Goal: Ask a question

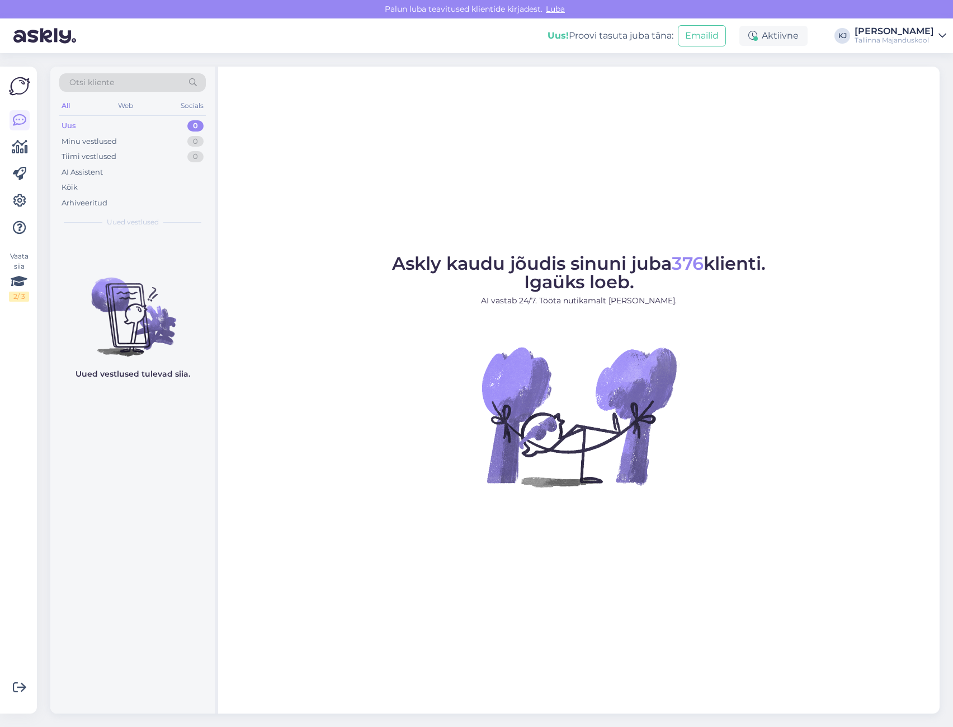
click at [710, 237] on div "Askly kaudu jõudis sinuni juba 376 klienti. Igaüks loeb. AI vastab 24/7. Tööta …" at bounding box center [579, 390] width 722 height 647
click at [102, 170] on div "AI Assistent" at bounding box center [82, 172] width 41 height 11
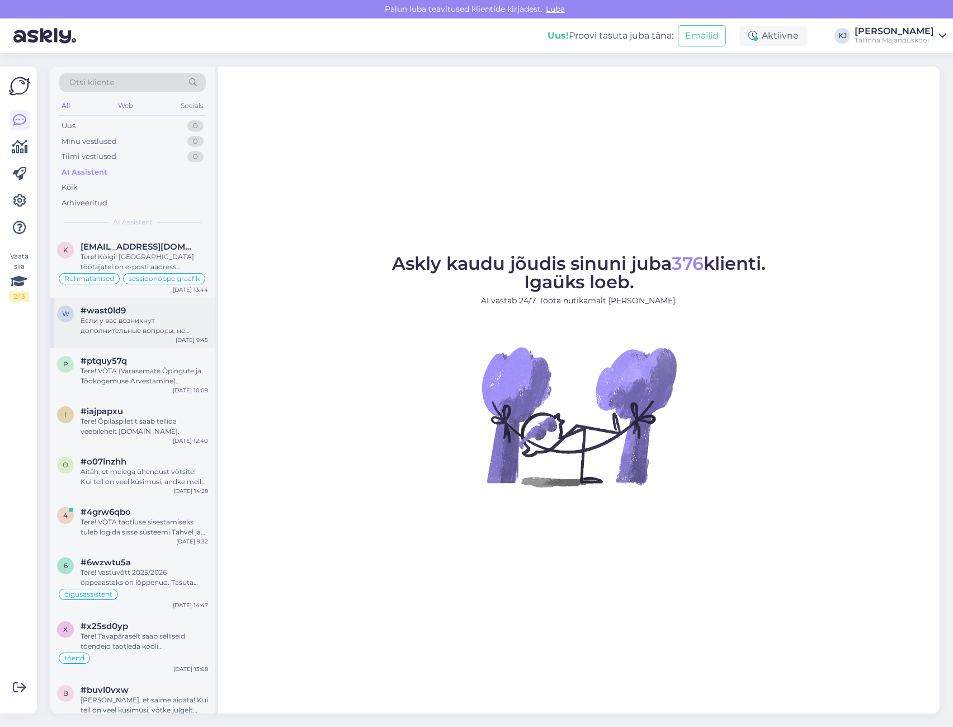
click at [141, 324] on div "Если у вас возникнут дополнительные вопросы, не стесняйтесь обращаться." at bounding box center [145, 325] width 128 height 20
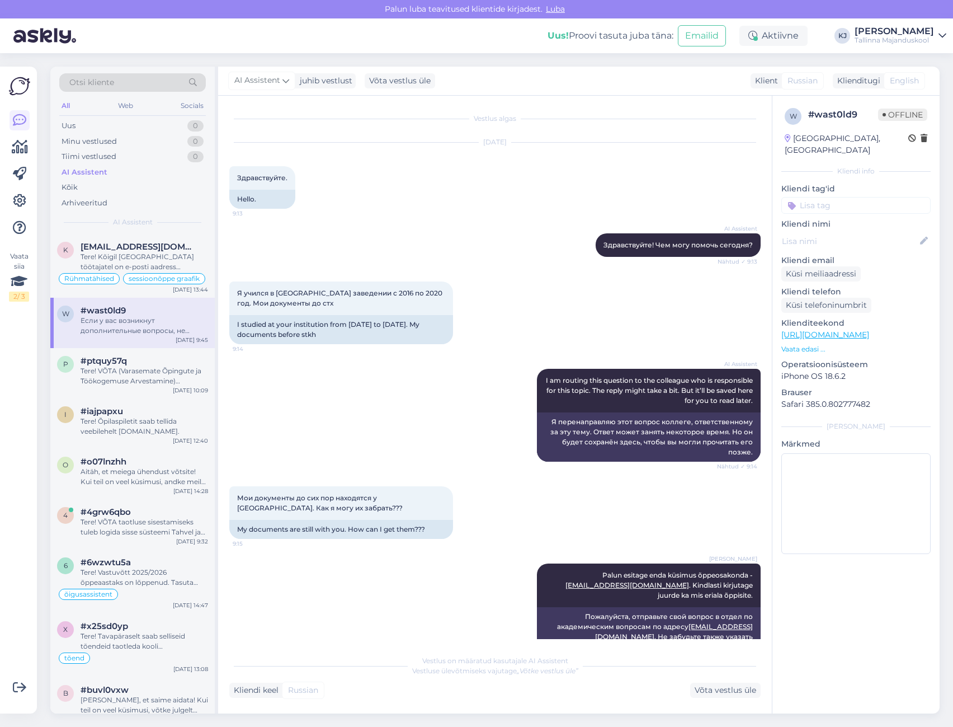
scroll to position [155, 0]
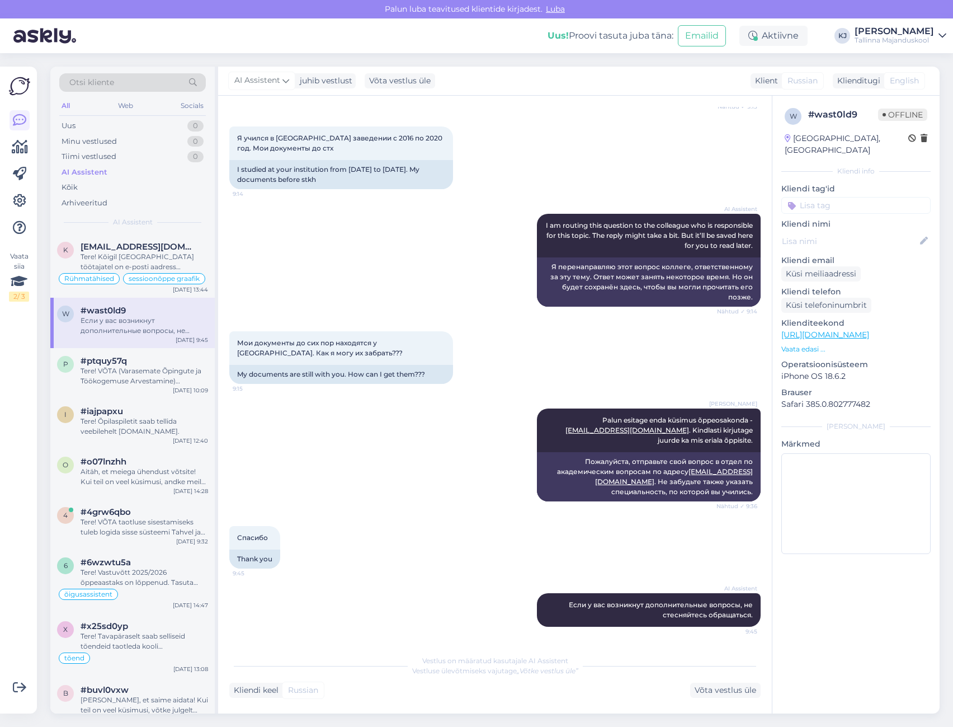
click at [817, 197] on input at bounding box center [855, 205] width 149 height 17
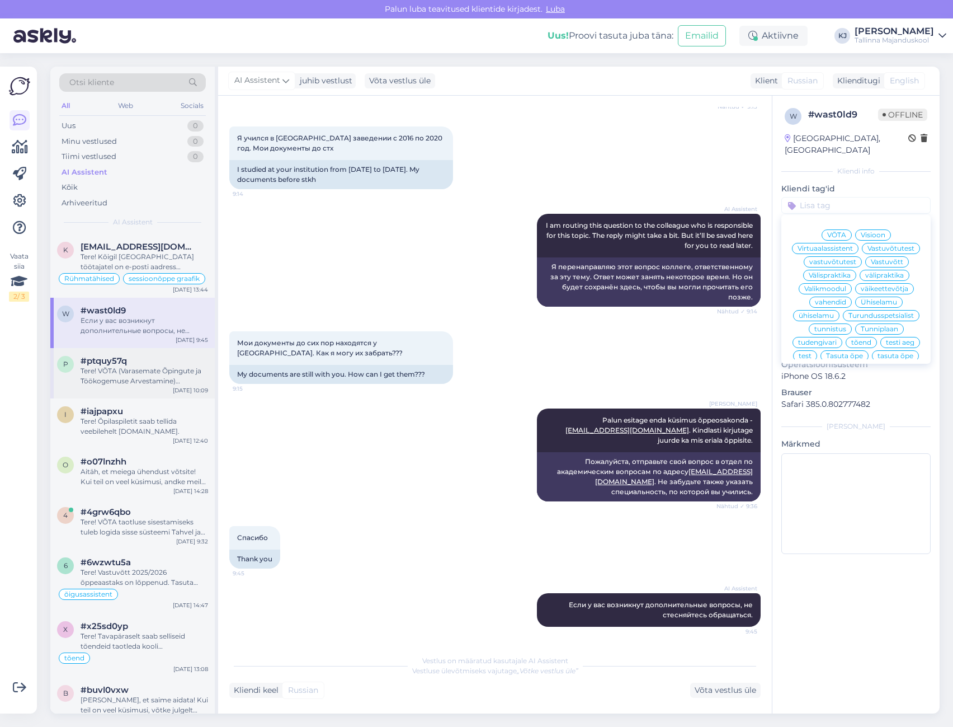
click at [118, 364] on span "#ptquy57q" at bounding box center [104, 361] width 46 height 10
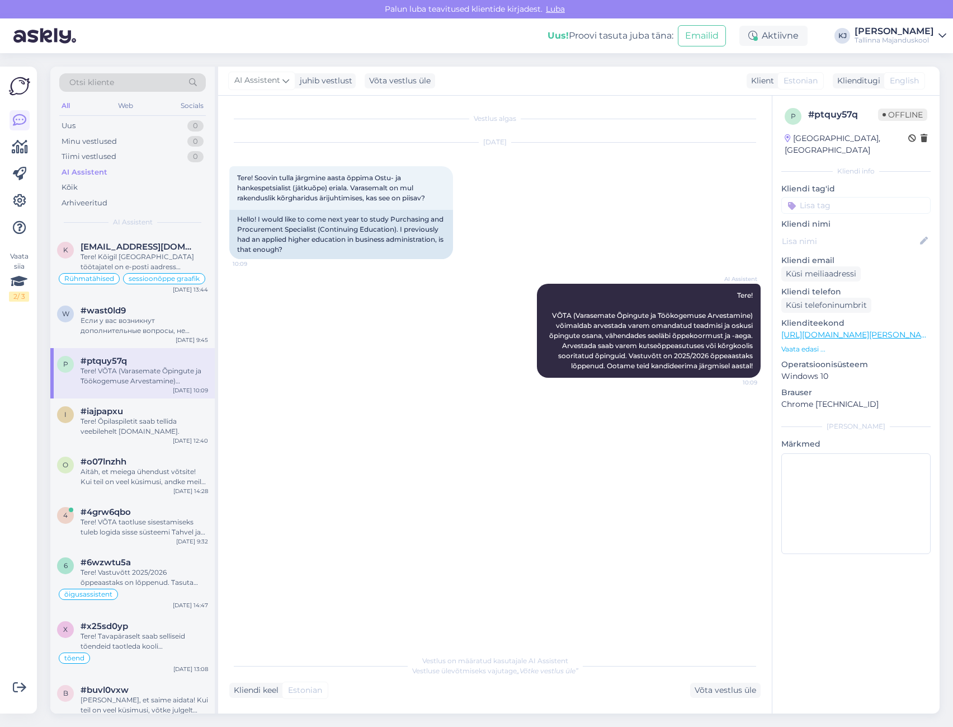
click at [844, 197] on input at bounding box center [855, 205] width 149 height 17
type input "ostu"
click at [859, 232] on span "ostu- ja hankespetsialist" at bounding box center [856, 235] width 81 height 7
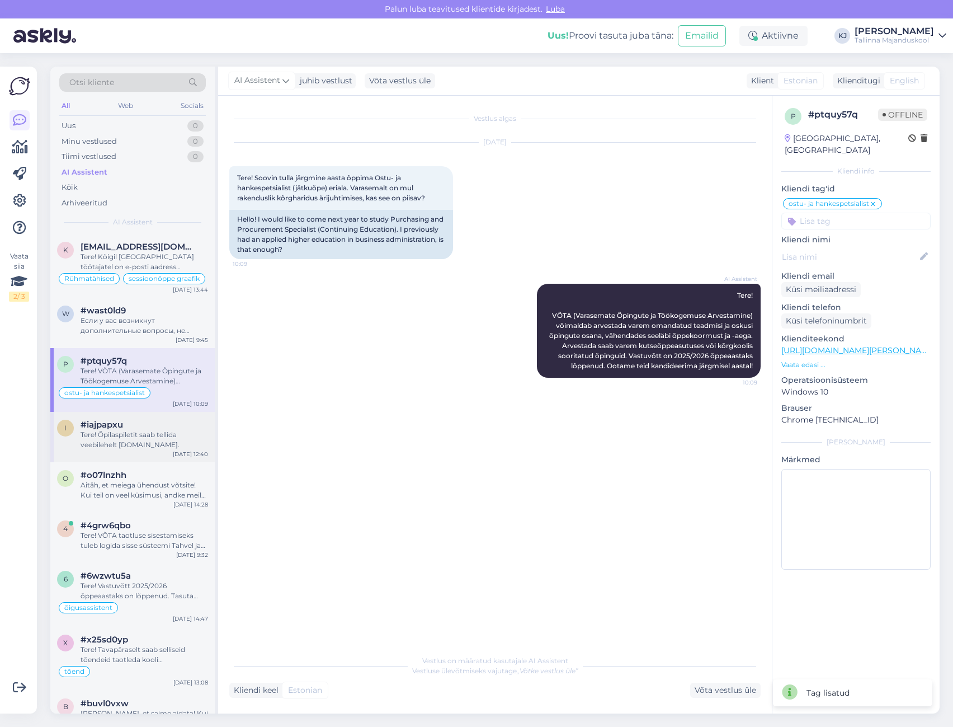
click at [126, 437] on div "Tere! Õpilaspiletit saab tellida veebilehelt [DOMAIN_NAME]." at bounding box center [145, 440] width 128 height 20
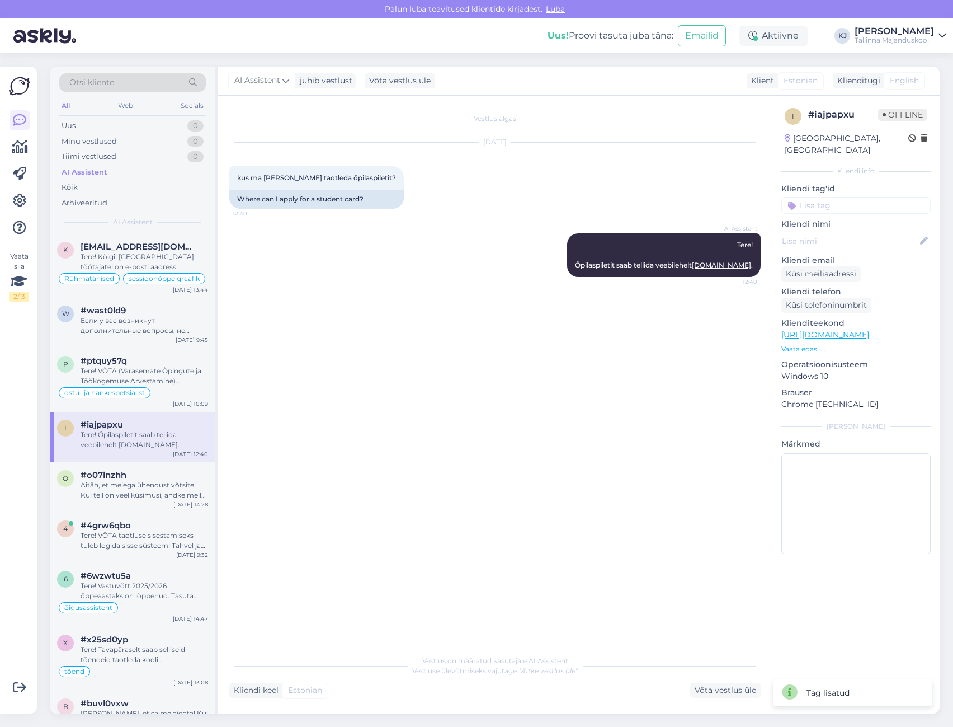
click at [831, 197] on input at bounding box center [855, 205] width 149 height 17
type input "õpilas"
click at [851, 229] on div "õpilaspilet" at bounding box center [830, 234] width 45 height 11
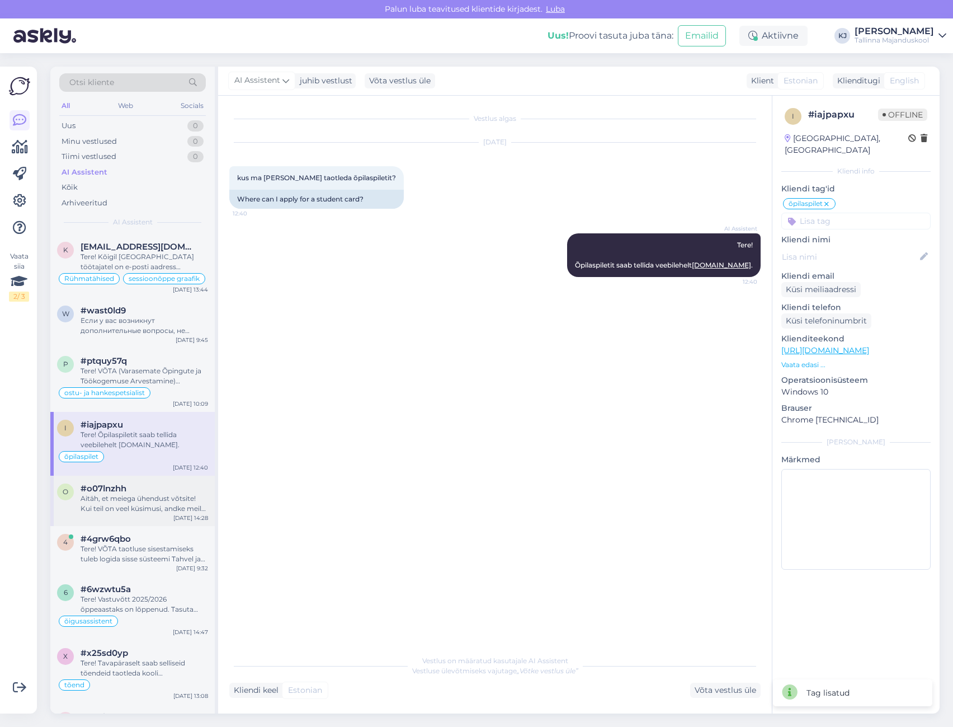
click at [114, 506] on div "Aitäh, et meiega ühendust võtsite! Kui teil on veel küsimusi, andke meile teada." at bounding box center [145, 503] width 128 height 20
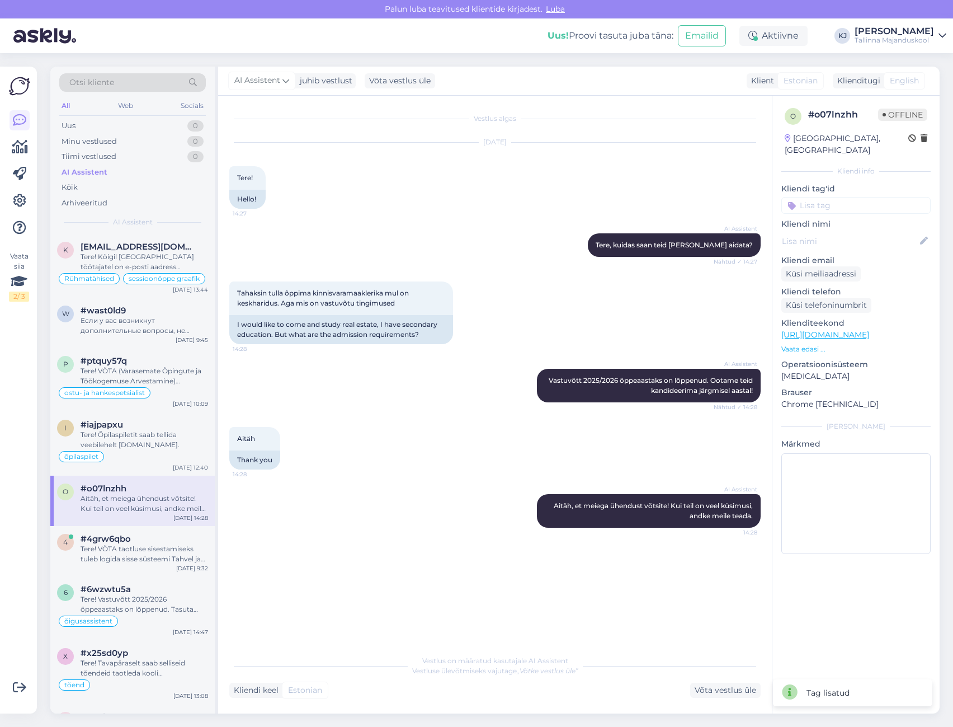
click at [831, 198] on input at bounding box center [855, 205] width 149 height 17
type input ","
type input "kinnis"
click at [830, 232] on span "Kinnisvaramaakler" at bounding box center [856, 235] width 63 height 7
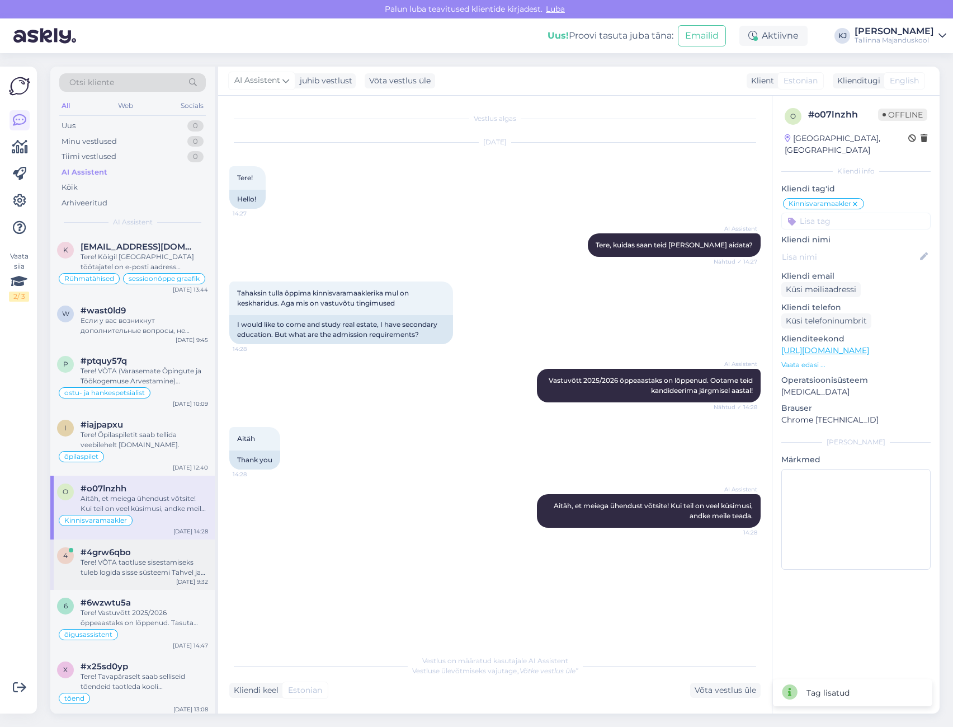
click at [131, 568] on div "Tere! VÕTA taotluse sisestamiseks tuleb logida sisse süsteemi Tahvel ja valida …" at bounding box center [145, 567] width 128 height 20
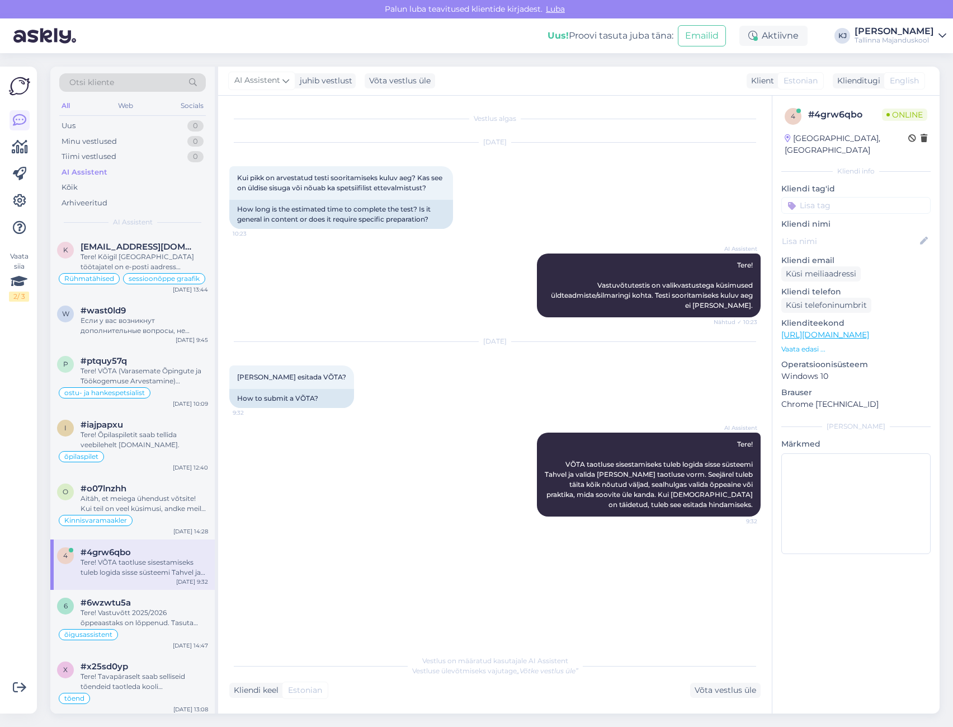
click at [852, 197] on input at bounding box center [855, 205] width 149 height 17
type input "sisse"
click at [833, 232] on span "sisseastumistest" at bounding box center [825, 235] width 55 height 7
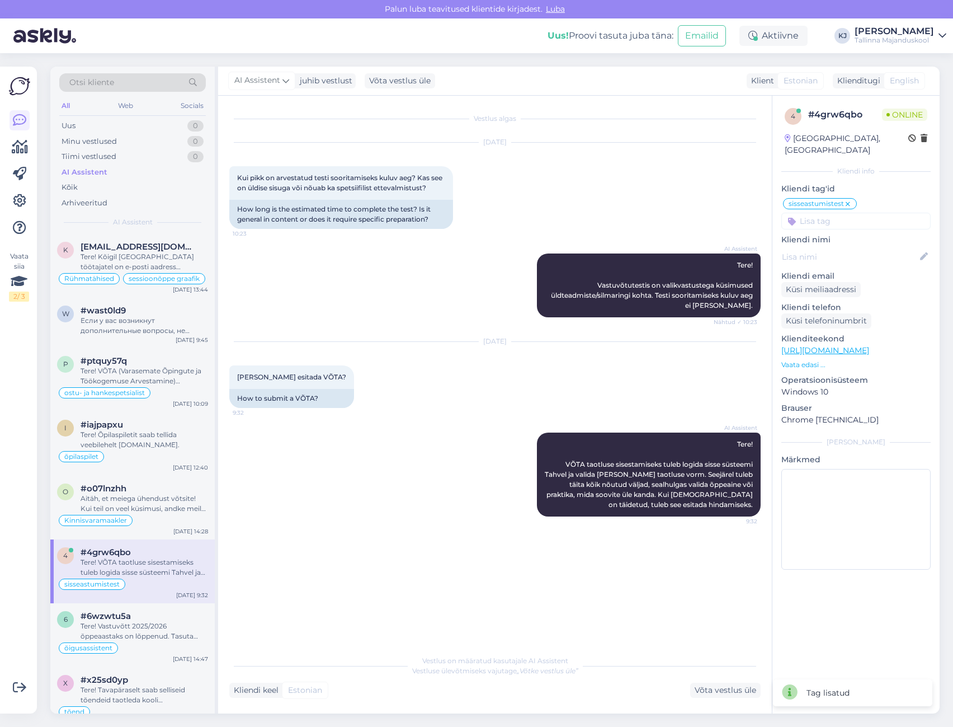
click at [858, 197] on div "sisseastumistest VÕTA Visioon Virtuaalassistent Vastuvõtutest vastuvõtutest Vas…" at bounding box center [855, 213] width 149 height 32
click at [863, 213] on input at bounding box center [855, 221] width 149 height 17
type input "võta"
click at [859, 245] on div "VÕTA" at bounding box center [856, 250] width 30 height 11
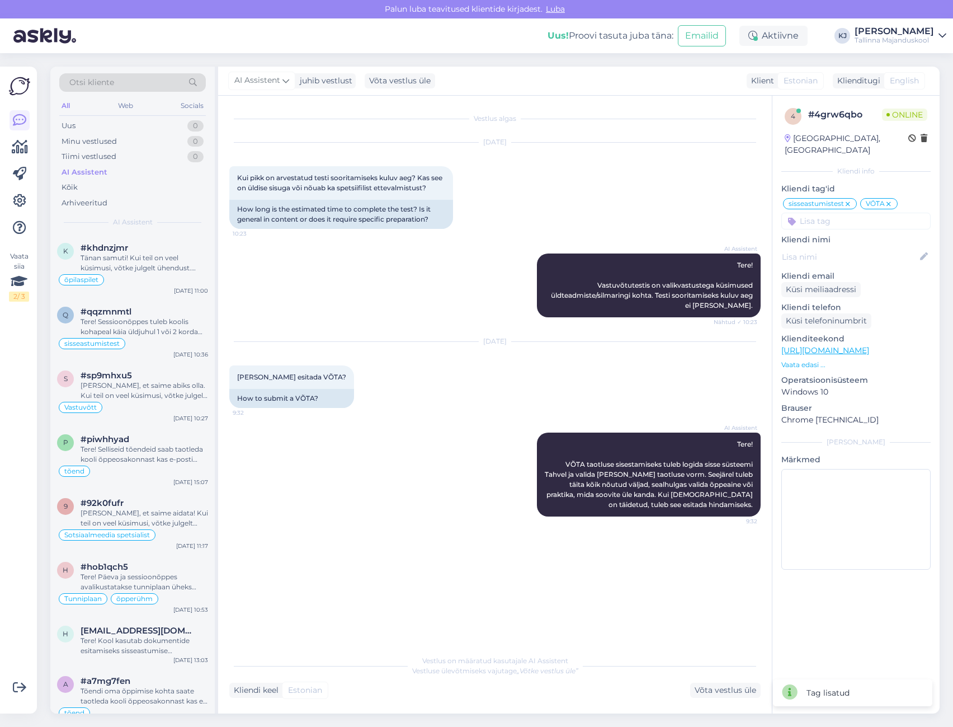
scroll to position [783, 0]
